Goal: Task Accomplishment & Management: Manage account settings

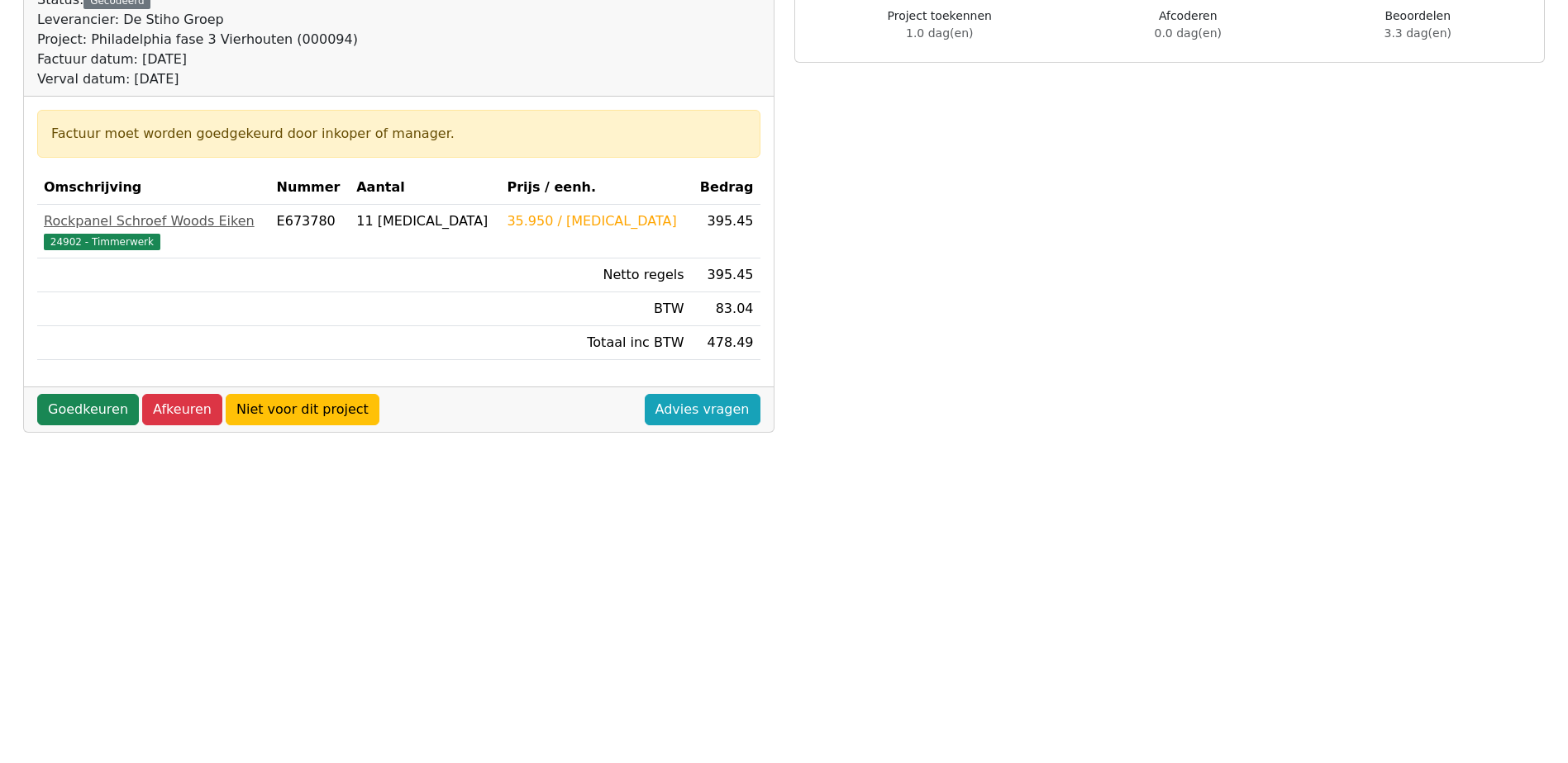
scroll to position [248, 0]
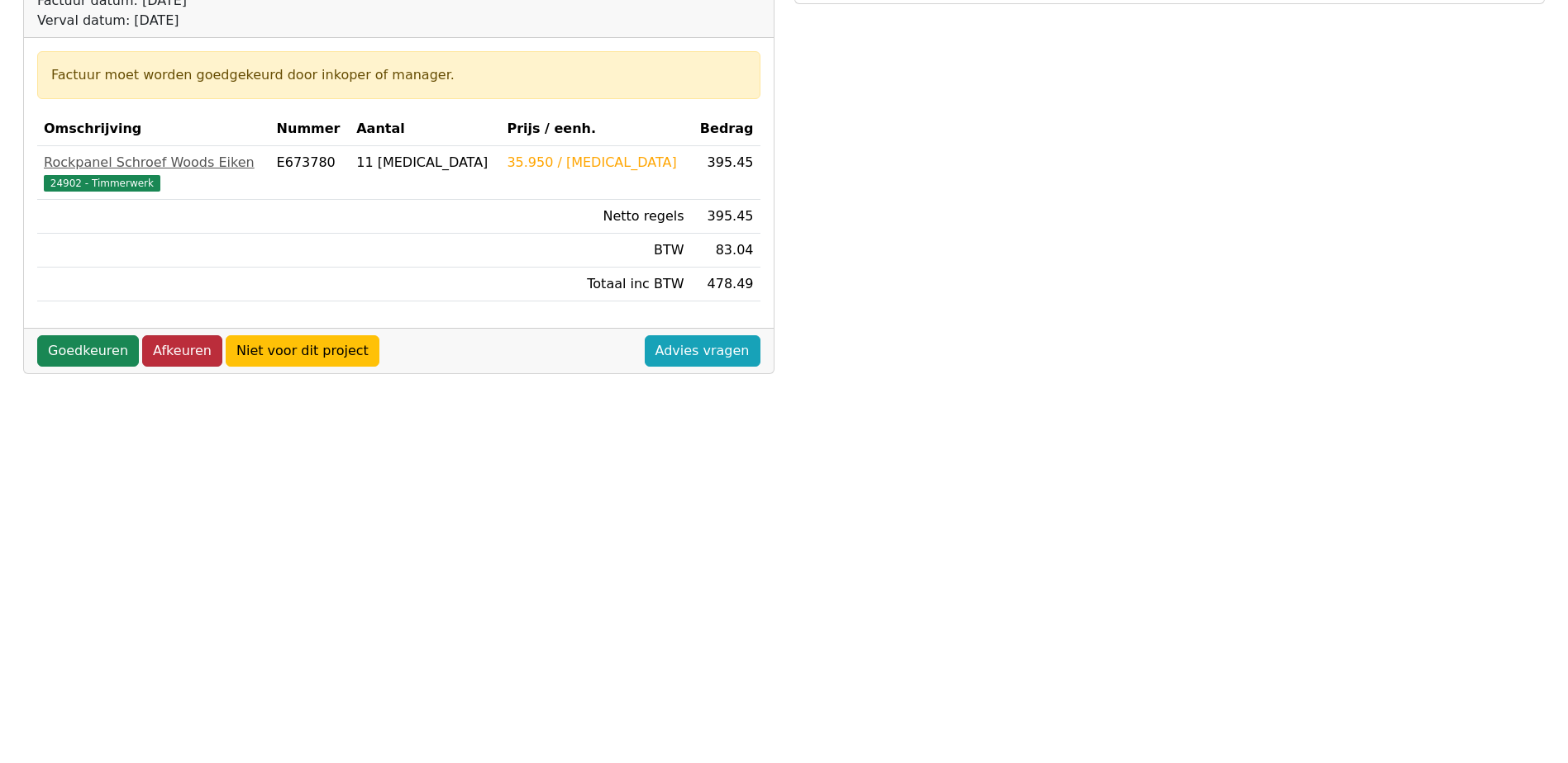
click at [165, 355] on link "Afkeuren" at bounding box center [182, 351] width 80 height 32
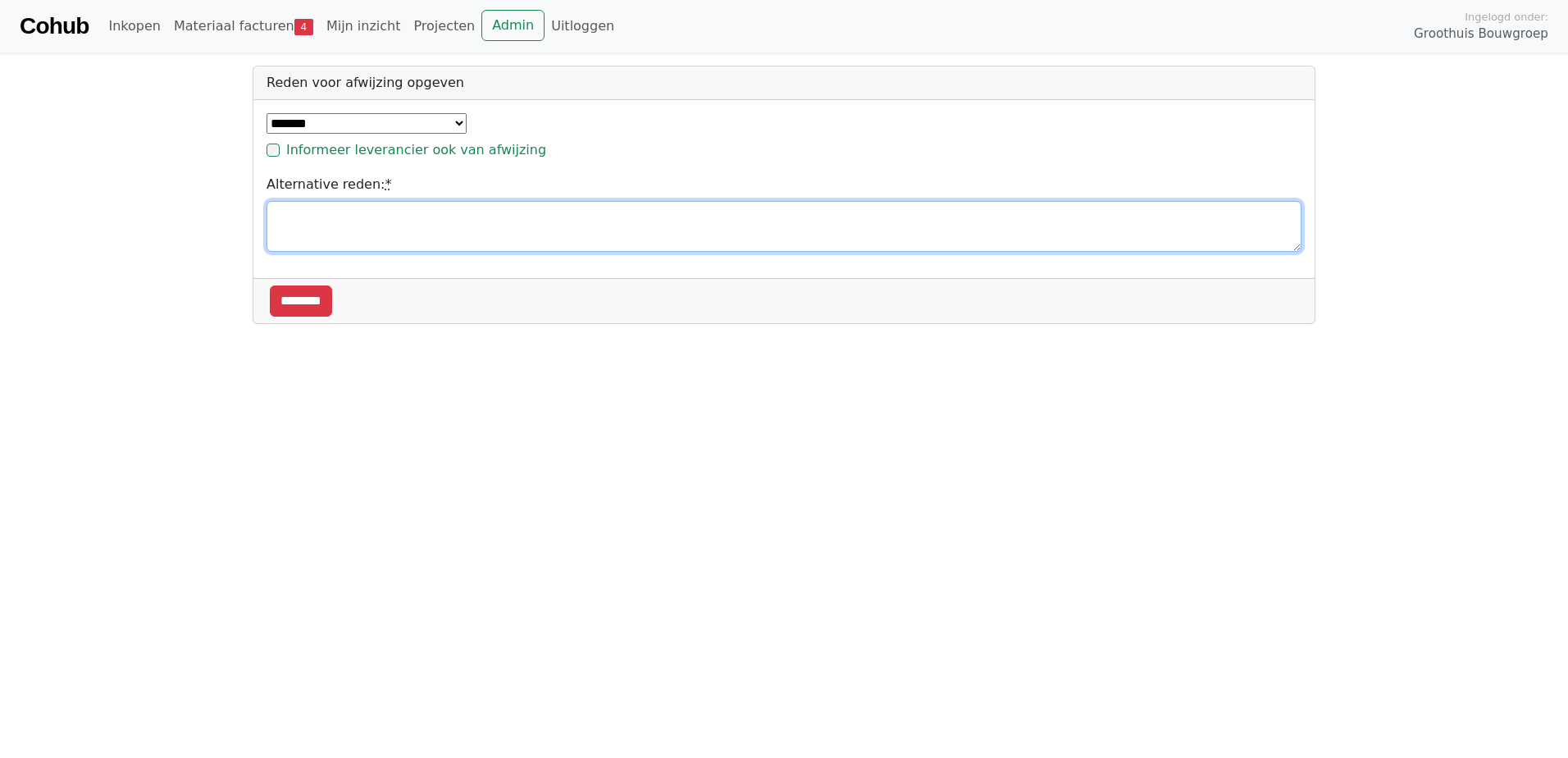
click at [333, 233] on textarea "Alternative reden: *" at bounding box center [784, 227] width 1035 height 51
type textarea "**********"
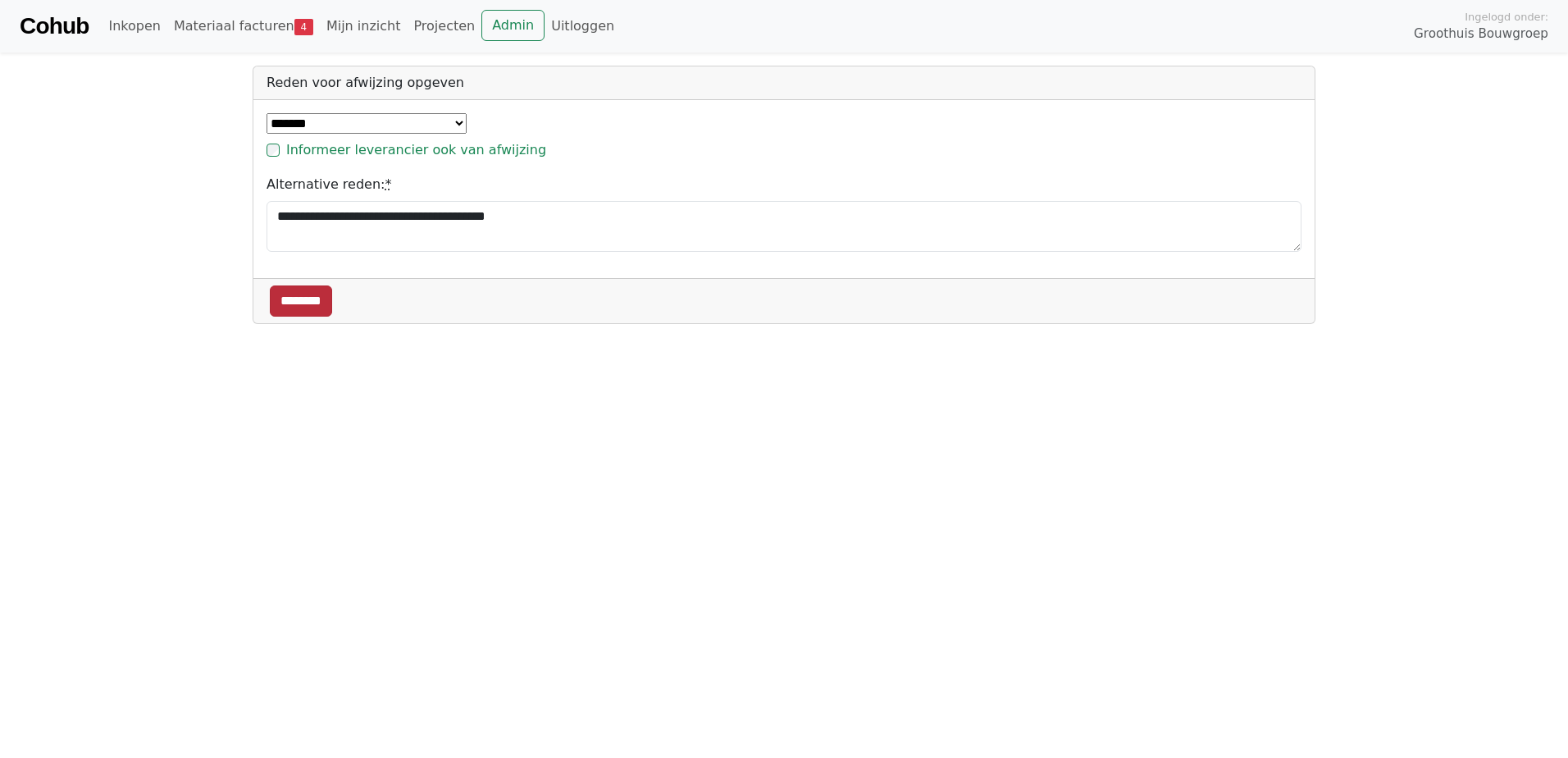
click at [310, 302] on input "********" at bounding box center [301, 301] width 63 height 31
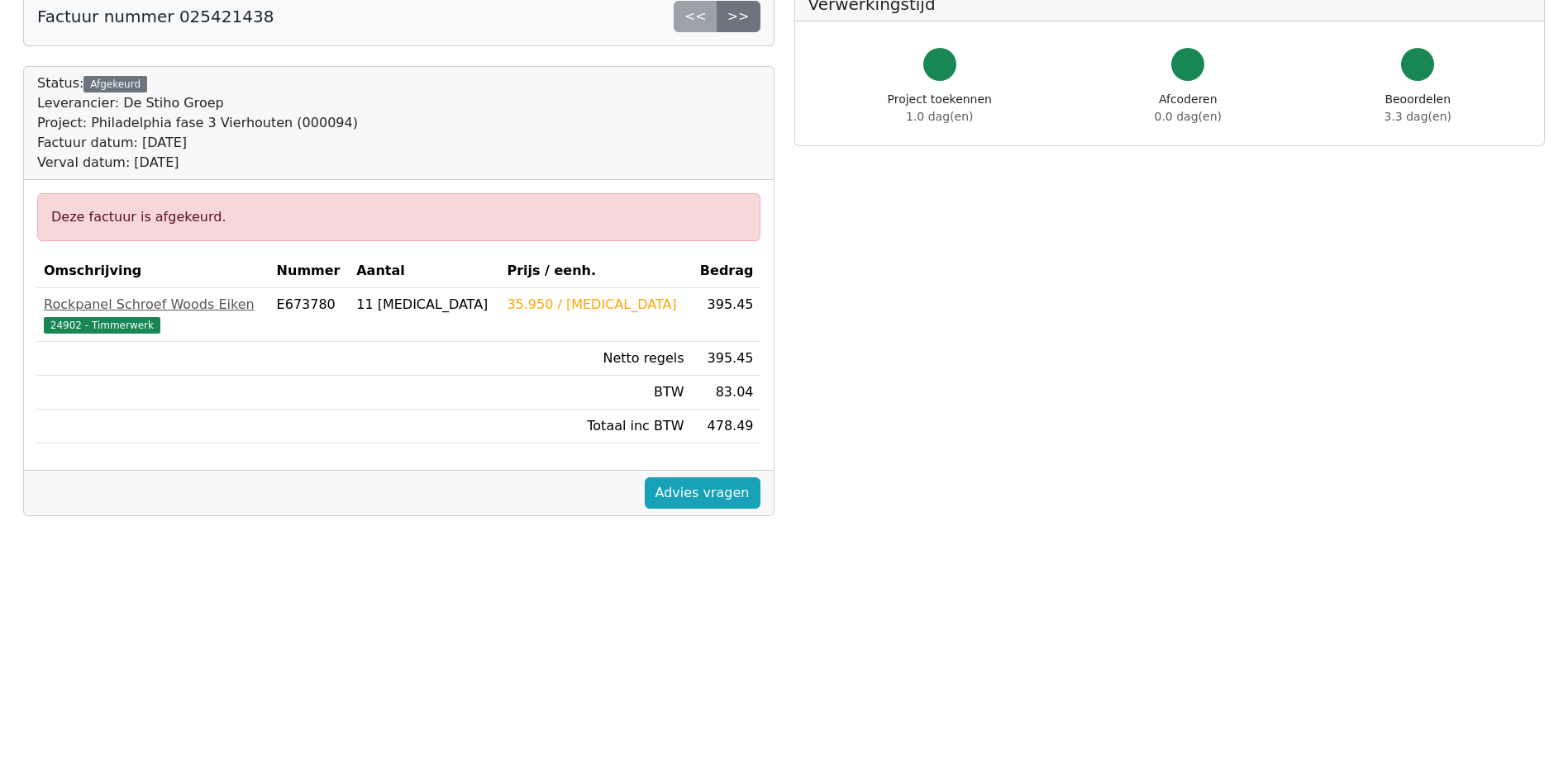
scroll to position [165, 0]
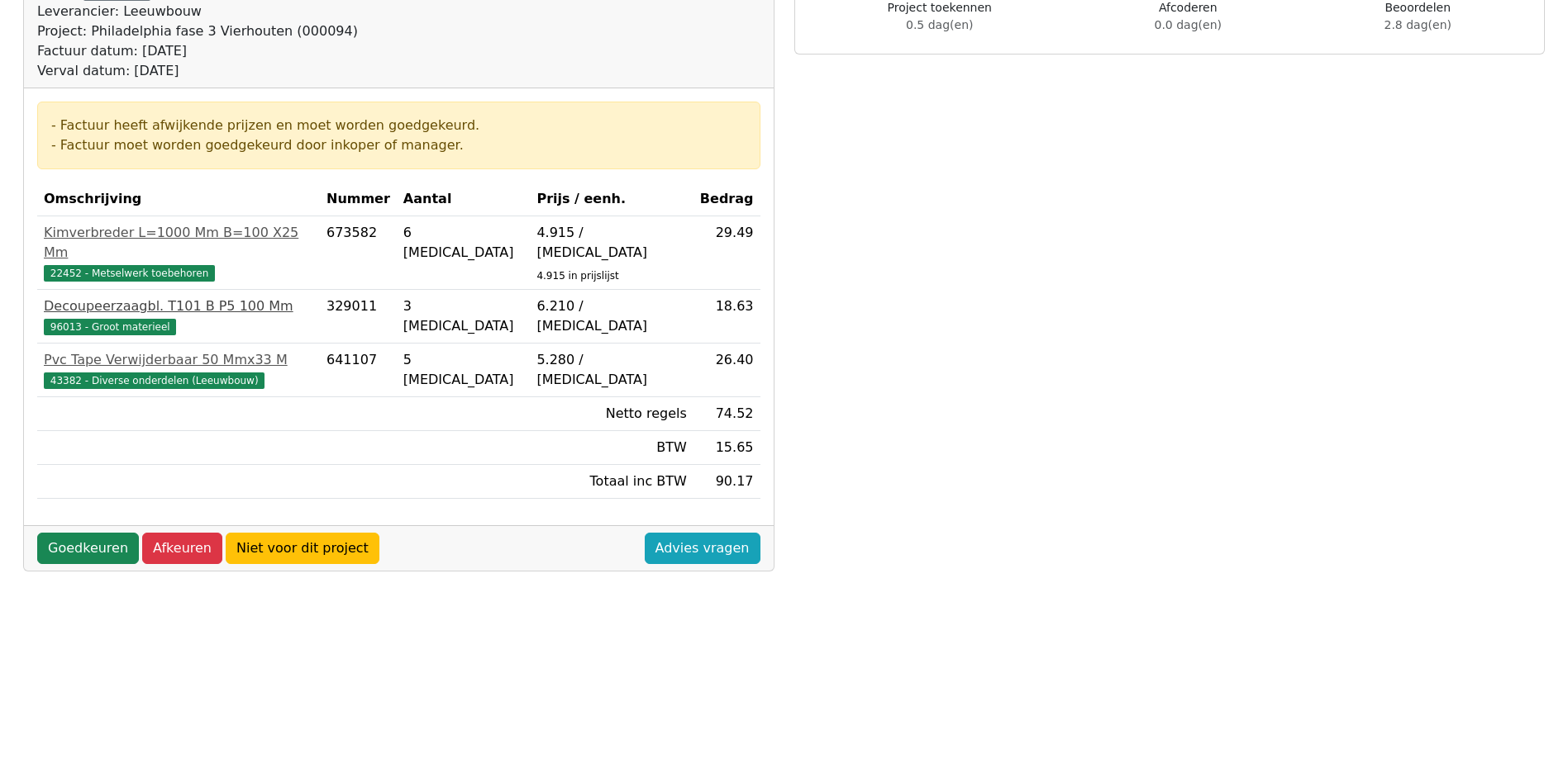
scroll to position [248, 0]
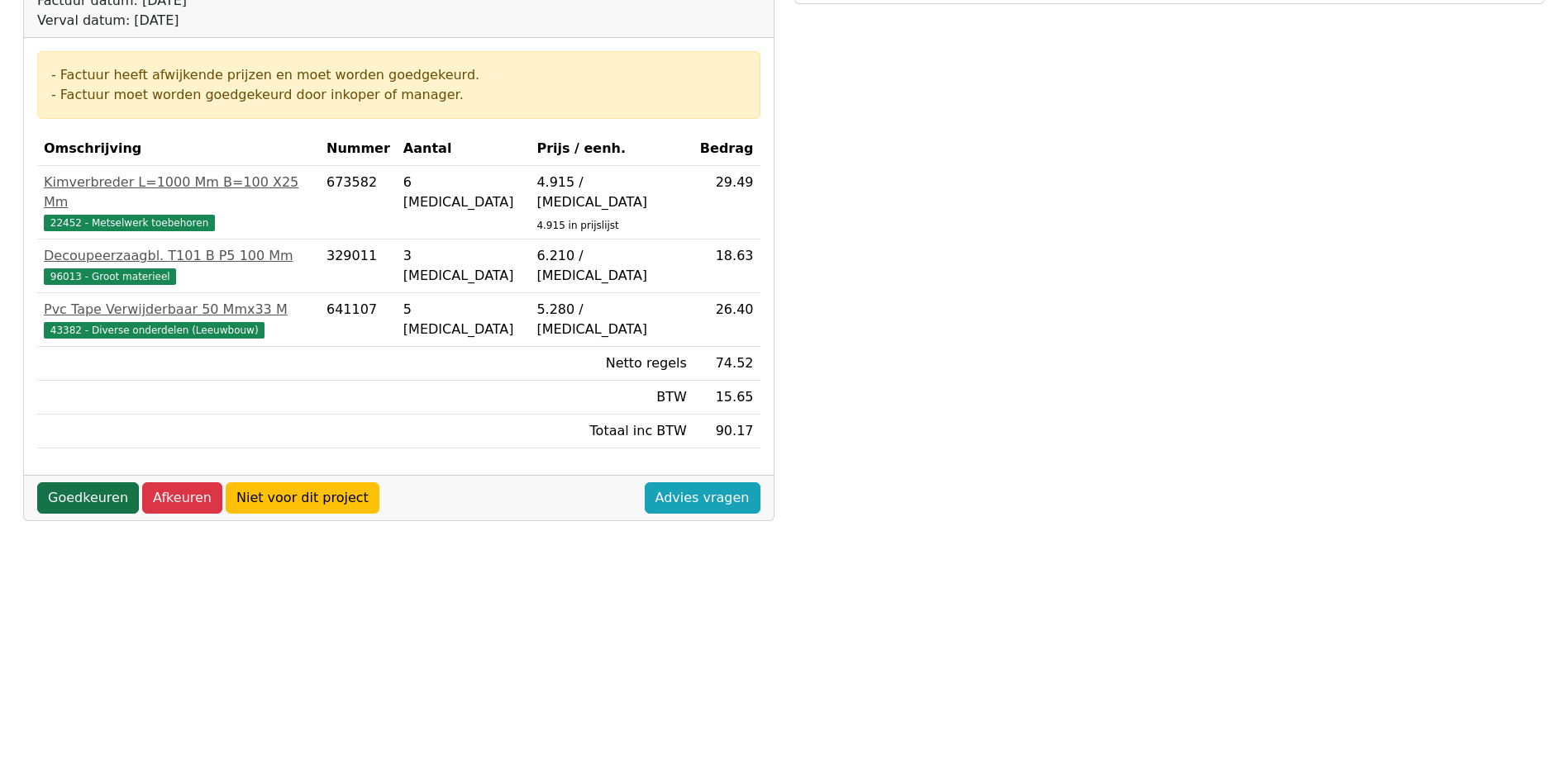
click at [101, 482] on link "Goedkeuren" at bounding box center [88, 498] width 102 height 32
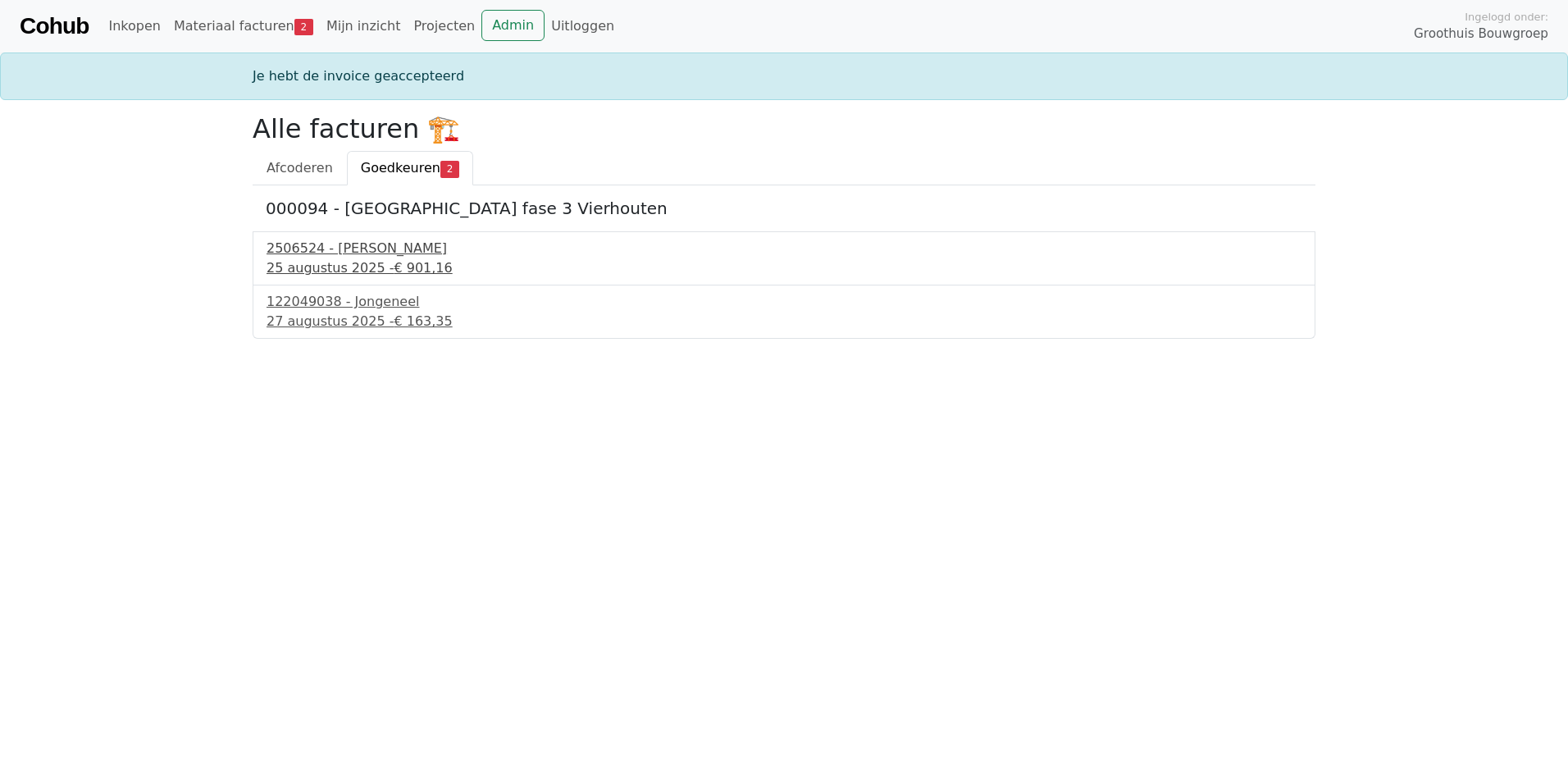
click at [306, 259] on div "[DATE] - € 901,16" at bounding box center [784, 268] width 1035 height 20
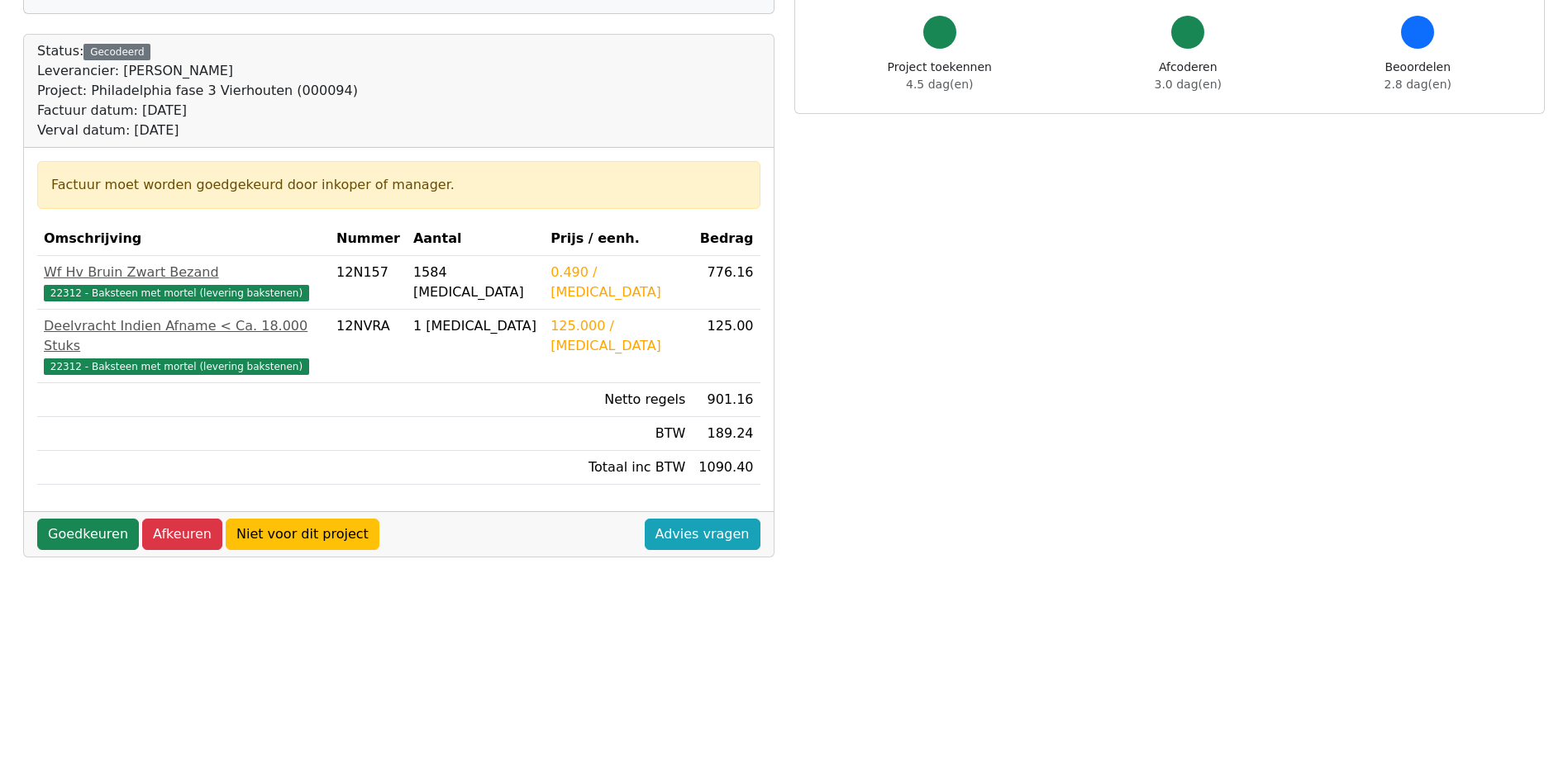
scroll to position [165, 0]
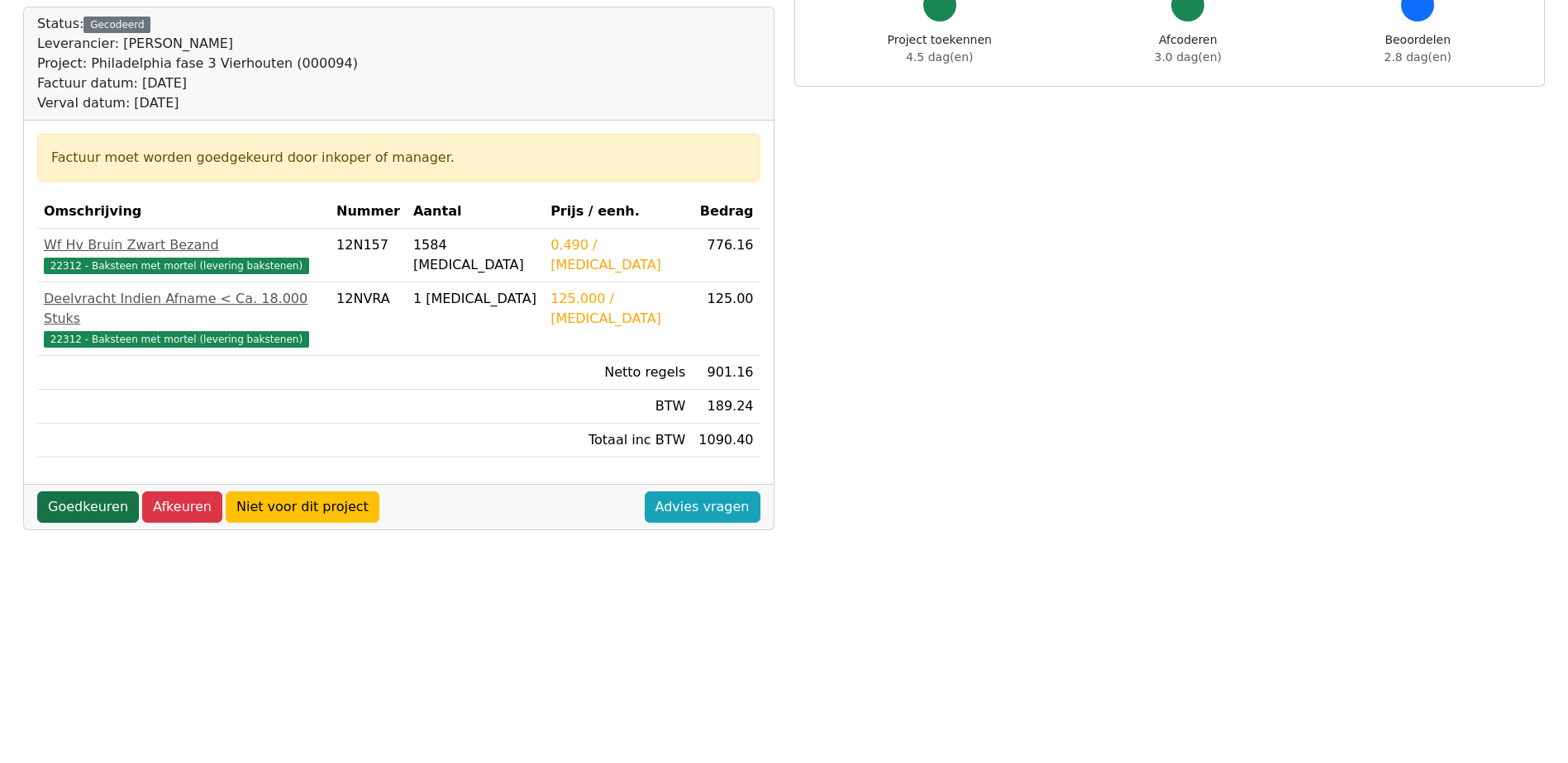
click at [77, 497] on link "Goedkeuren" at bounding box center [88, 507] width 102 height 32
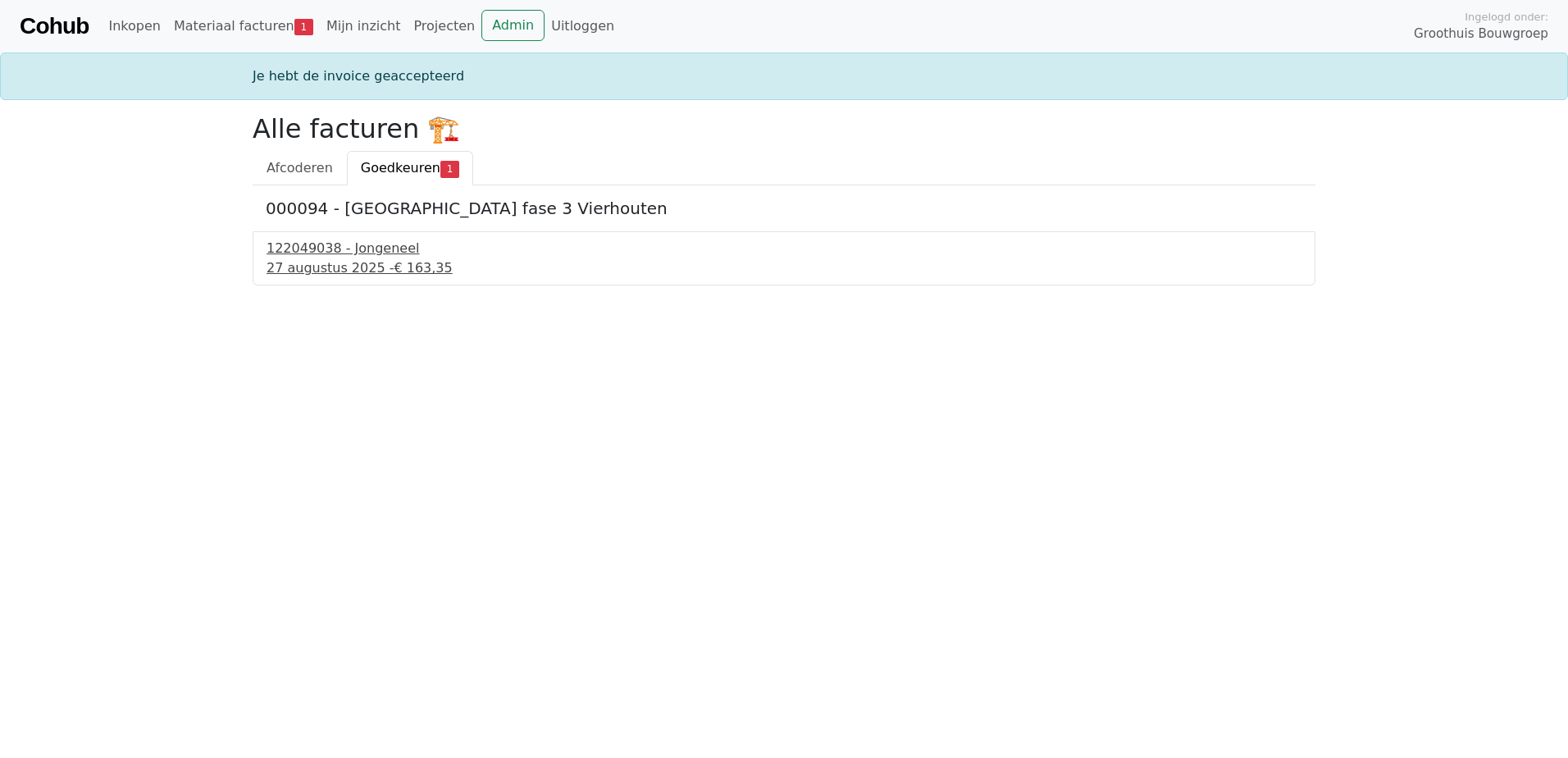
click at [304, 248] on div "122049038 - Jongeneel" at bounding box center [784, 248] width 1035 height 20
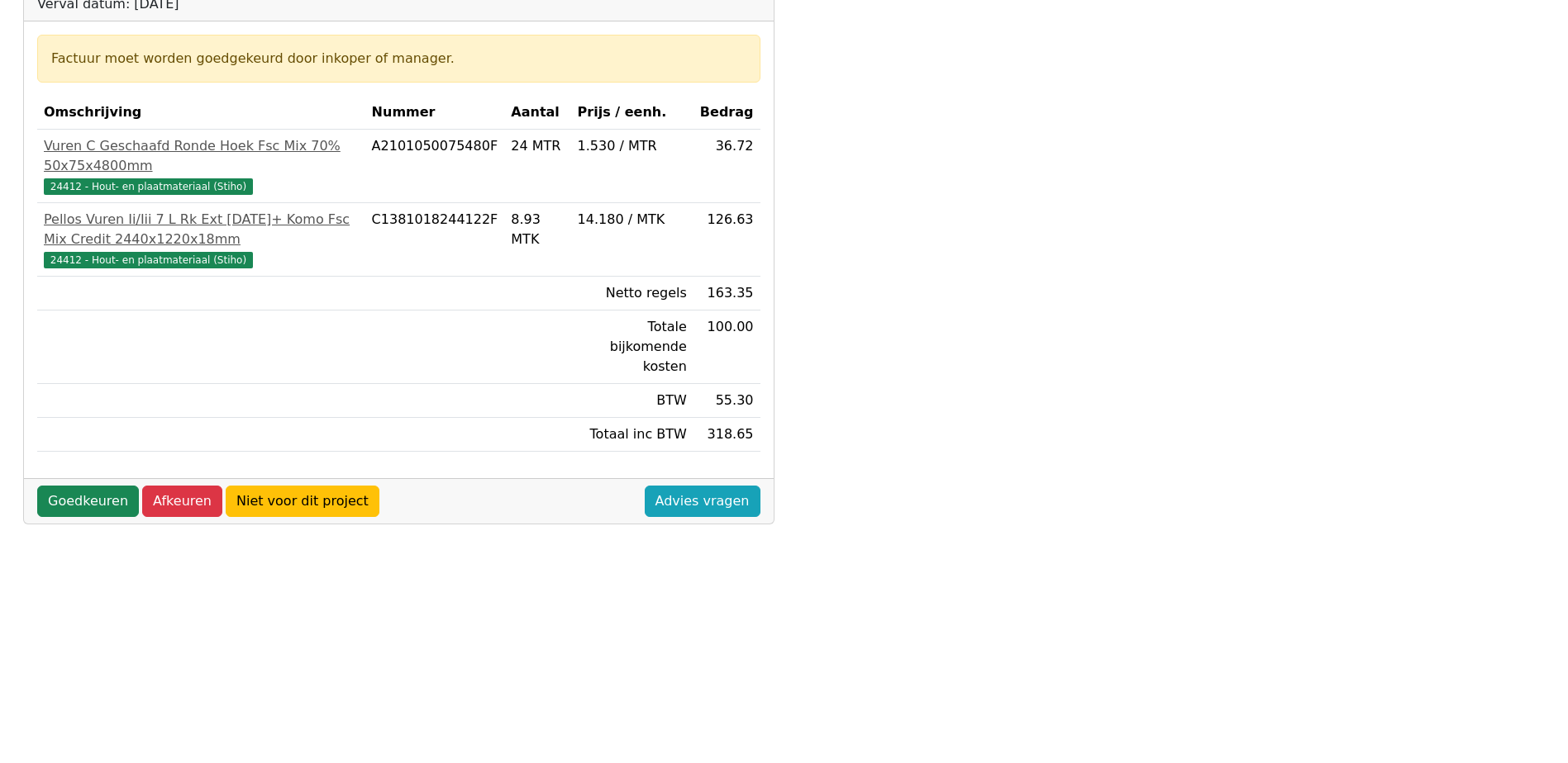
scroll to position [330, 0]
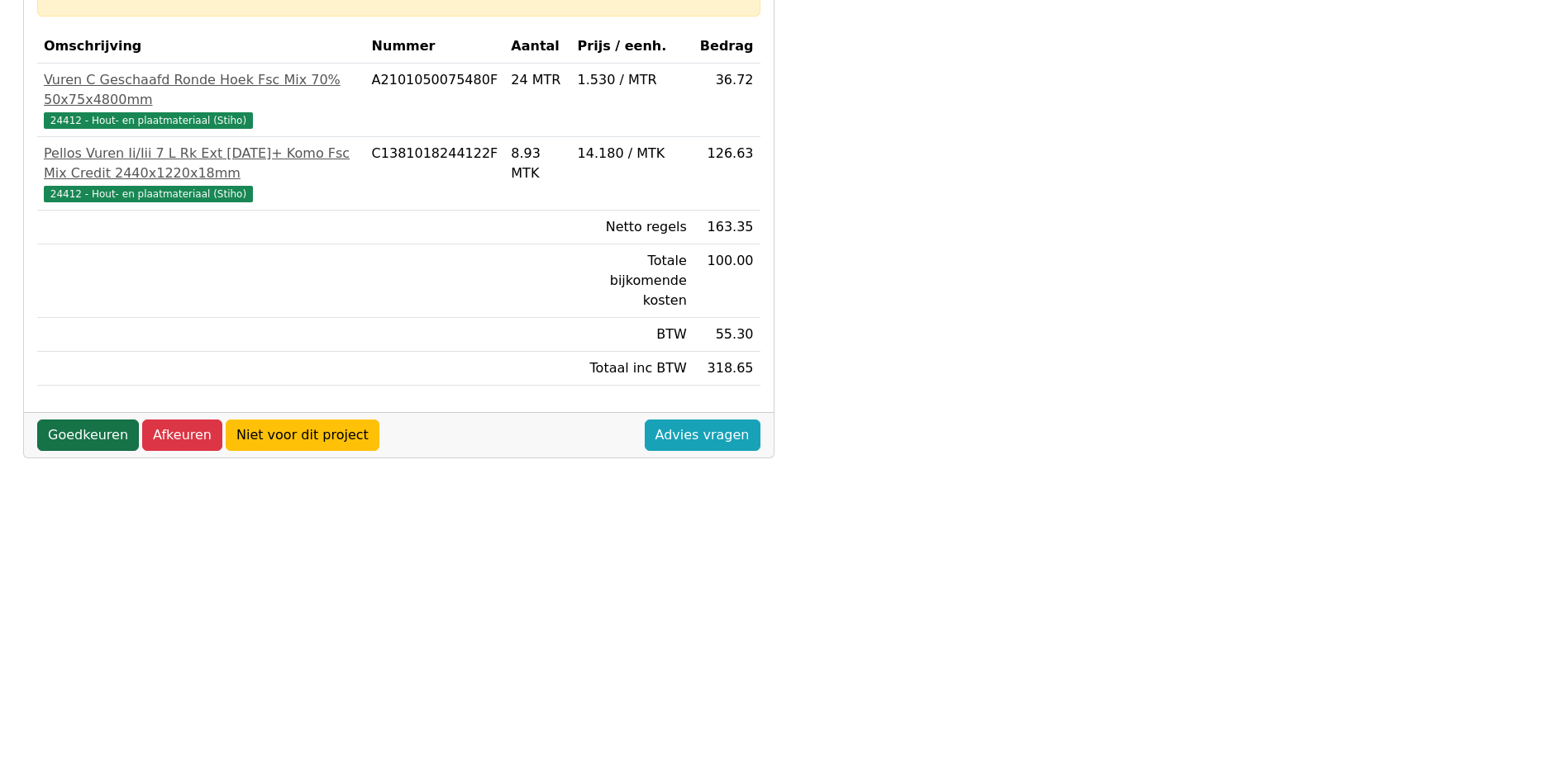
click at [88, 420] on link "Goedkeuren" at bounding box center [88, 436] width 102 height 32
